Goal: Navigation & Orientation: Find specific page/section

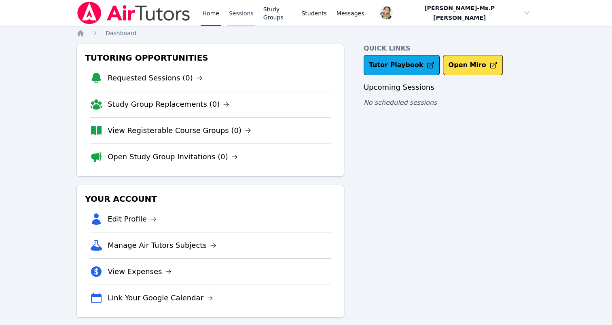
click at [240, 5] on link "Sessions" at bounding box center [241, 13] width 28 height 26
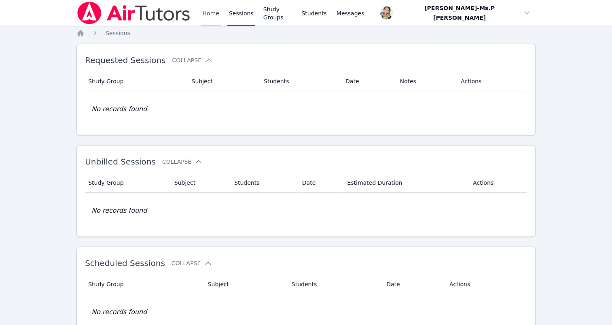
click at [212, 18] on link "Home" at bounding box center [211, 13] width 20 height 26
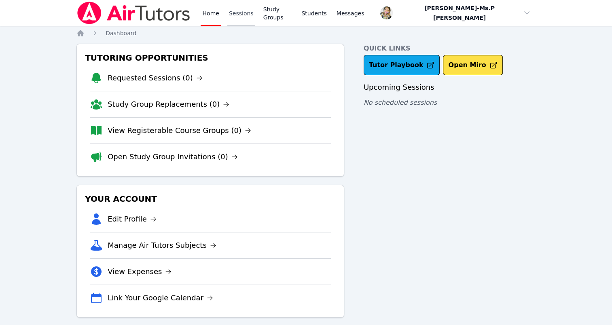
click at [240, 22] on link "Sessions" at bounding box center [241, 13] width 28 height 26
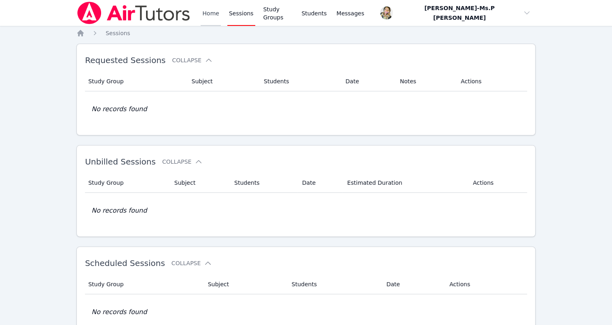
click at [205, 16] on link "Home" at bounding box center [211, 13] width 20 height 26
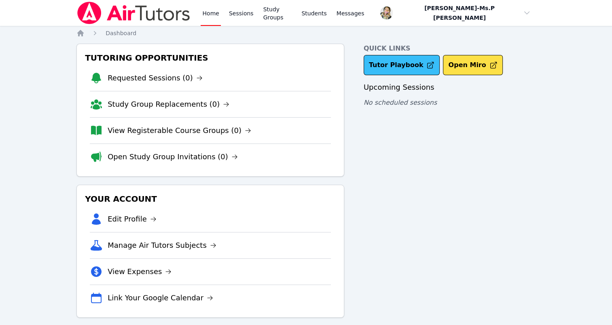
click at [388, 74] on link "Tutor Playbook" at bounding box center [402, 65] width 76 height 20
click at [236, 9] on link "Sessions" at bounding box center [241, 13] width 28 height 26
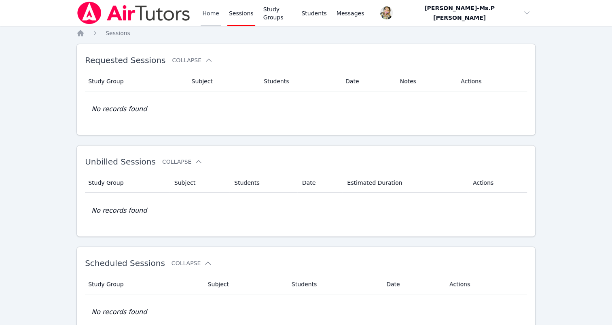
click at [210, 18] on link "Home" at bounding box center [211, 13] width 20 height 26
